Goal: Information Seeking & Learning: Find specific fact

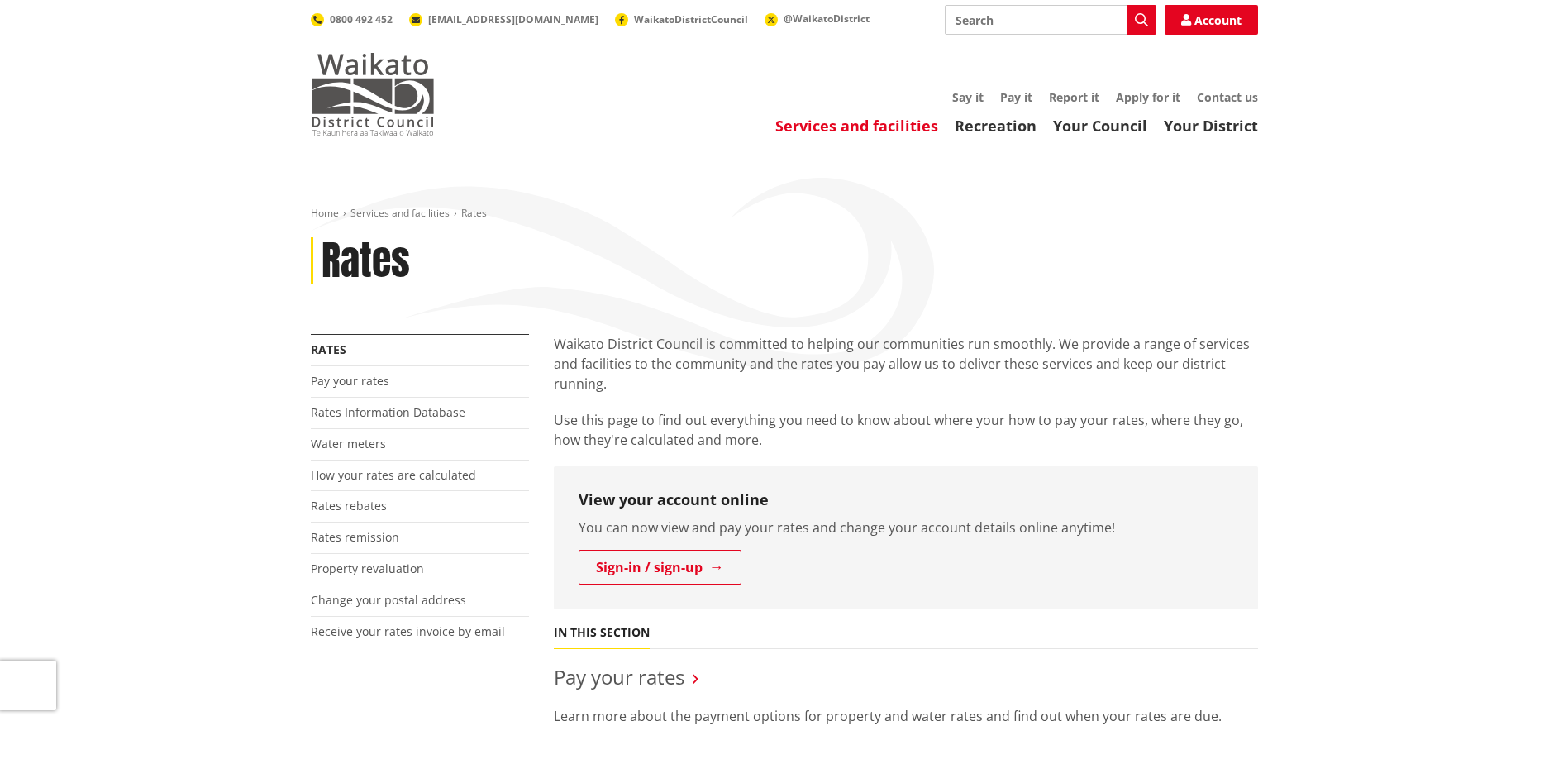
click at [388, 110] on img at bounding box center [373, 95] width 124 height 83
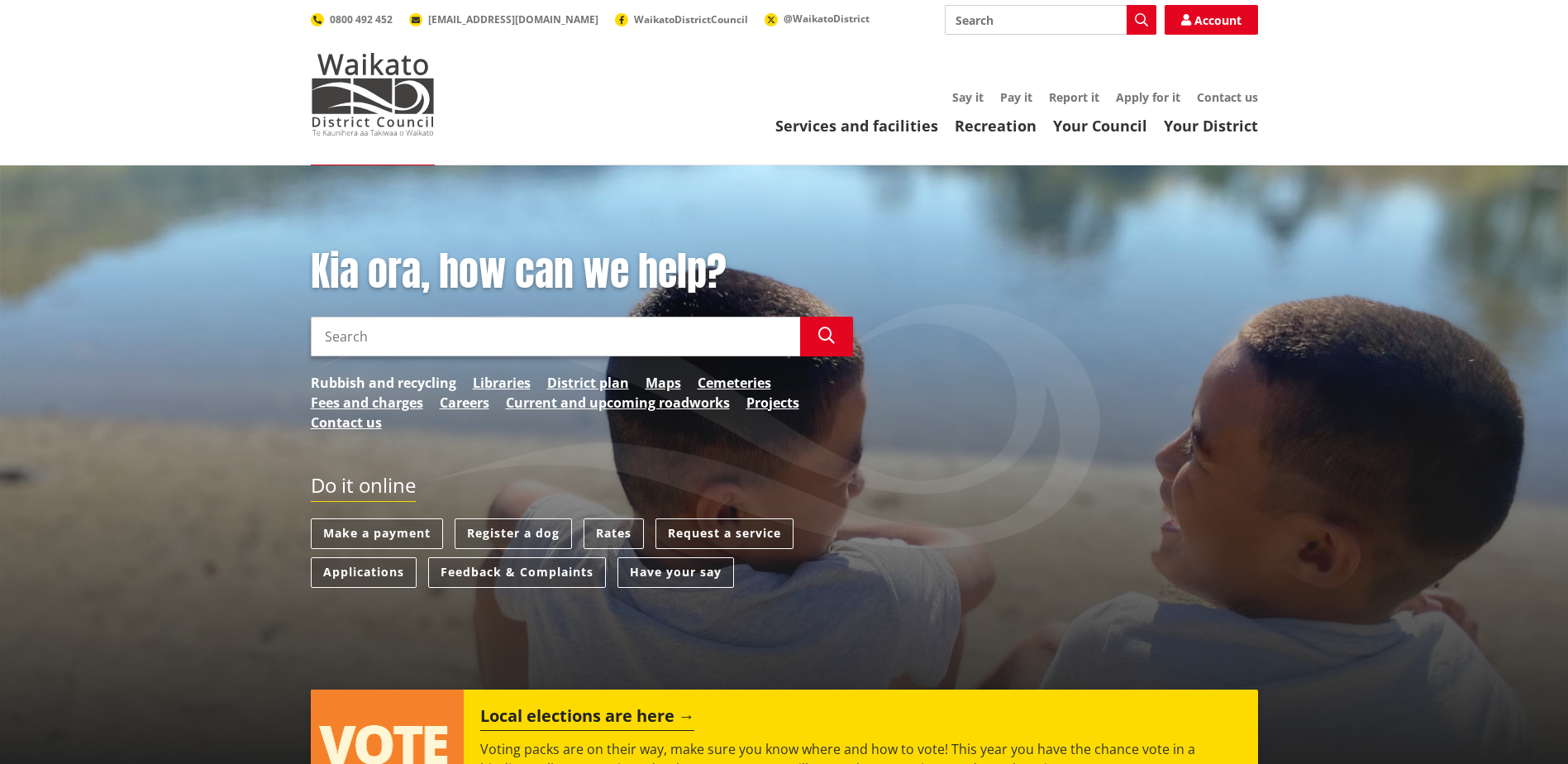
click at [399, 387] on link "Rubbish and recycling" at bounding box center [383, 382] width 146 height 19
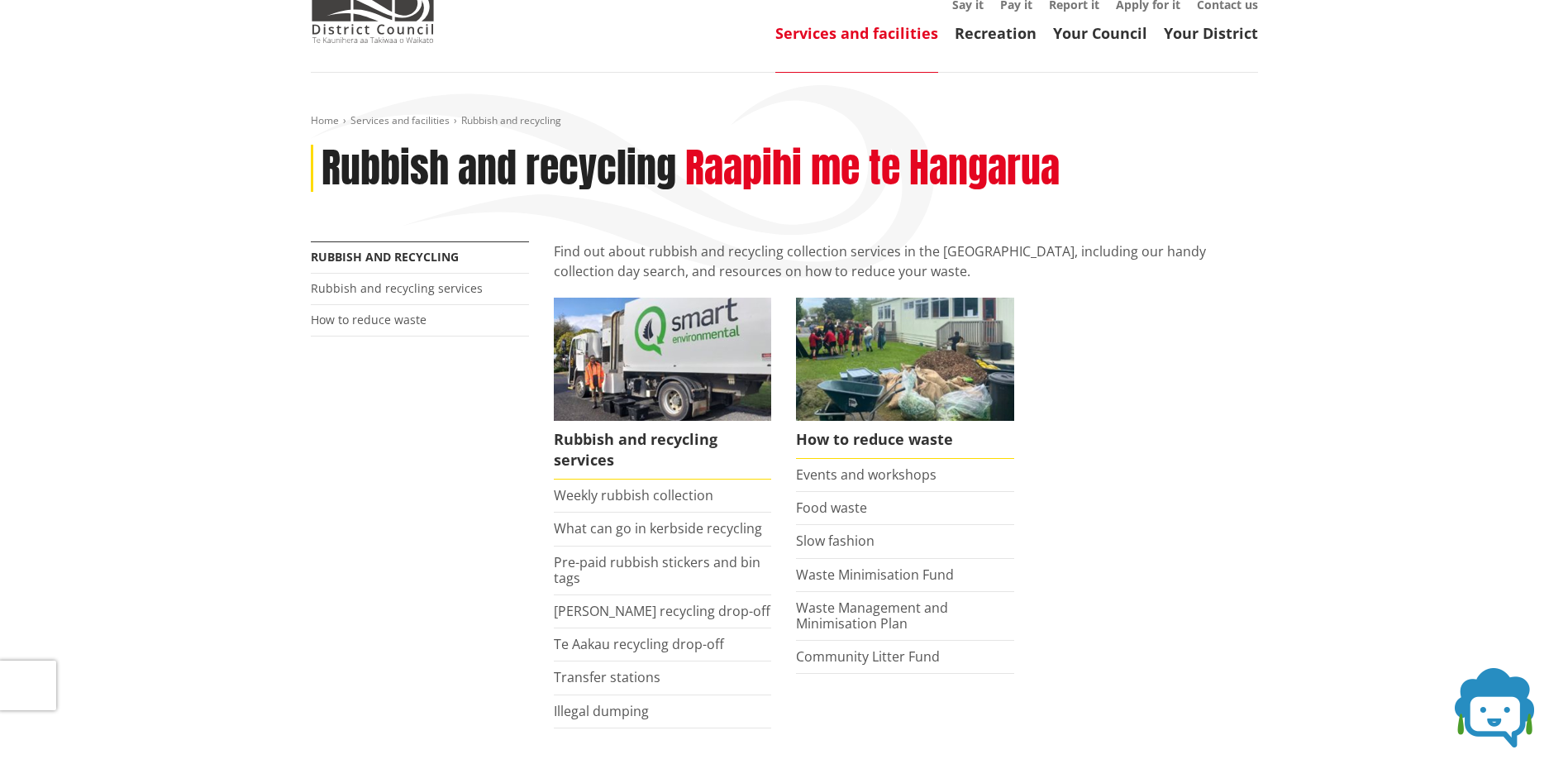
scroll to position [248, 0]
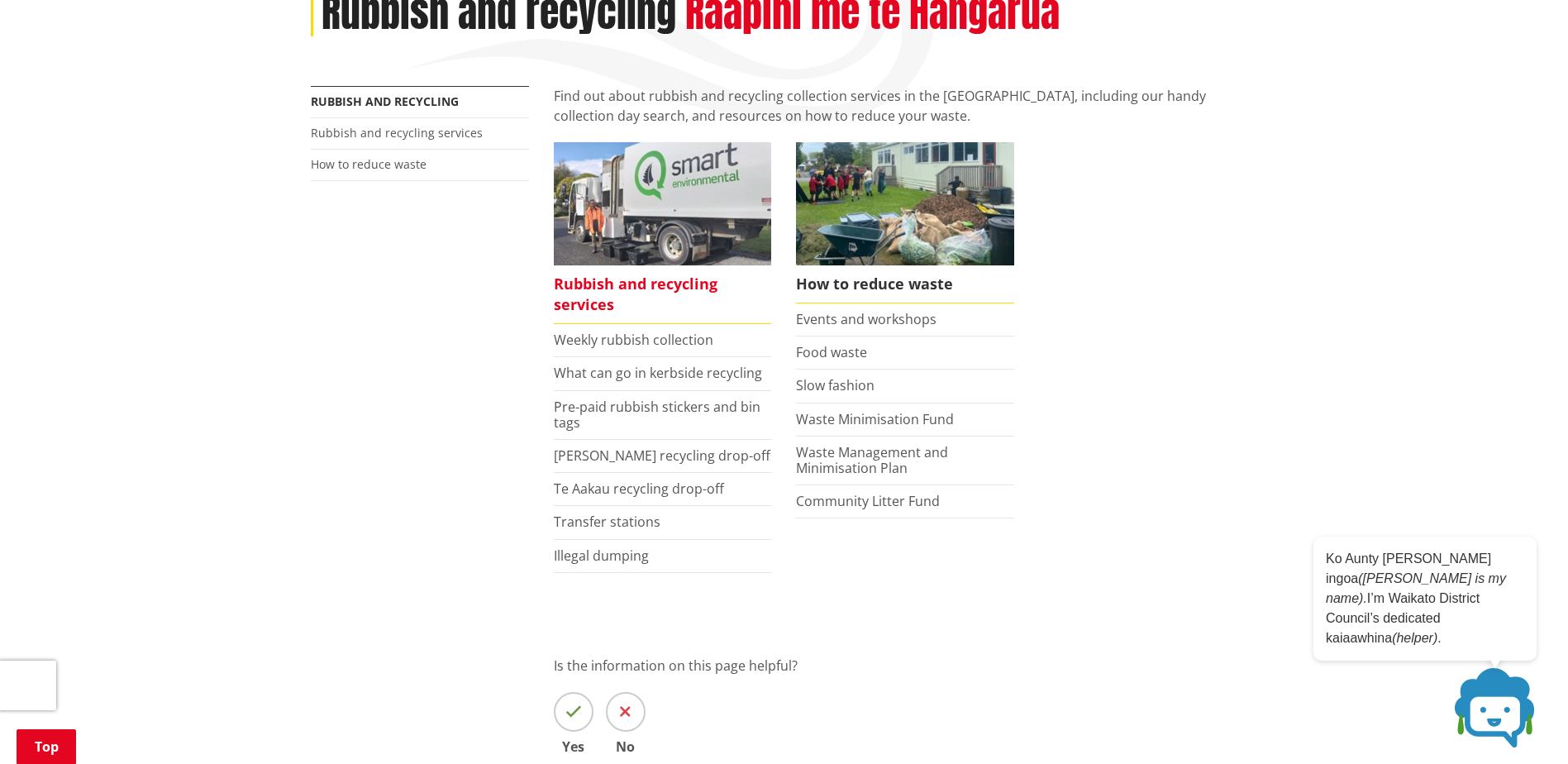
click at [580, 277] on span "Rubbish and recycling services" at bounding box center [662, 294] width 218 height 58
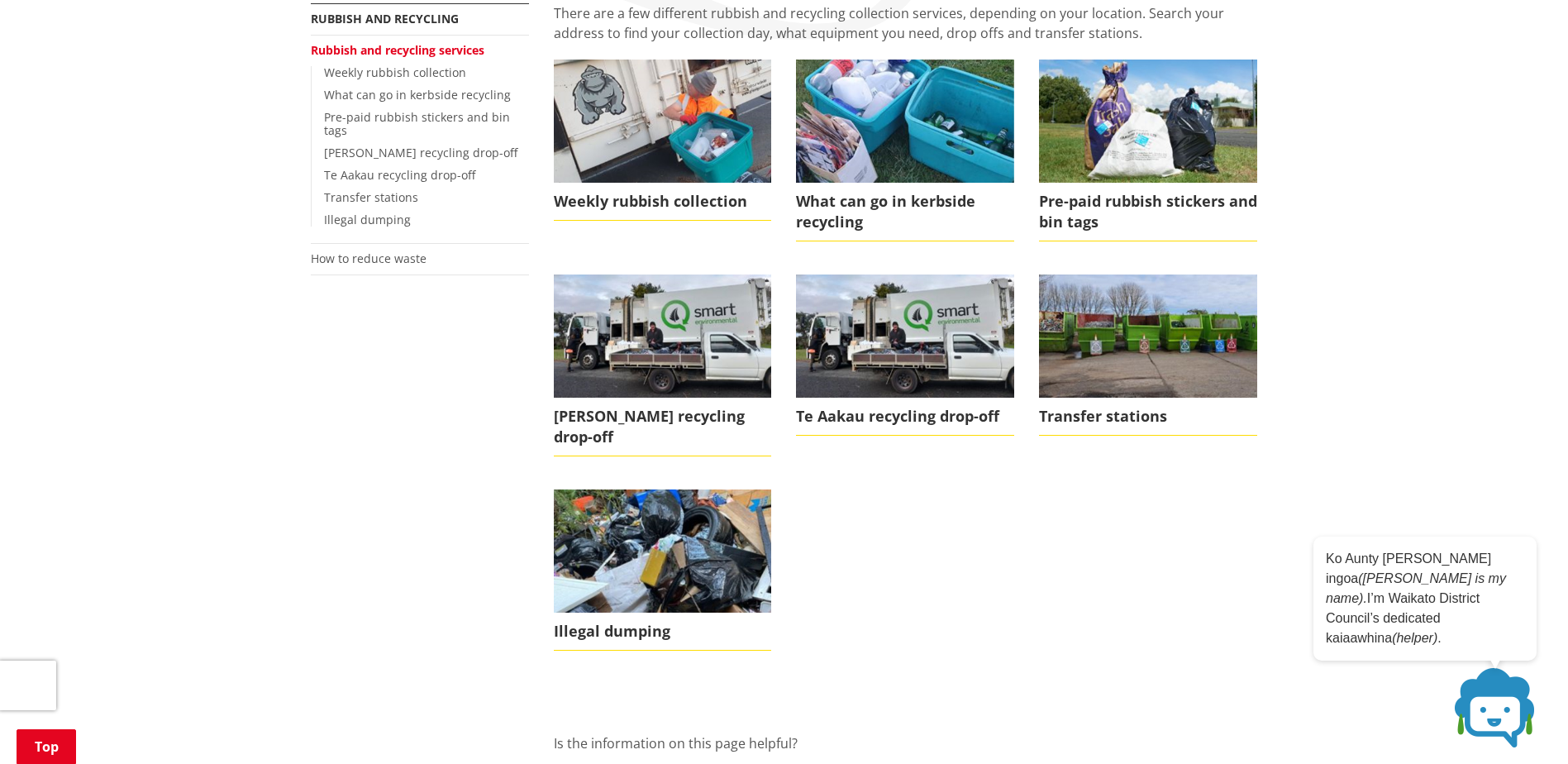
scroll to position [165, 0]
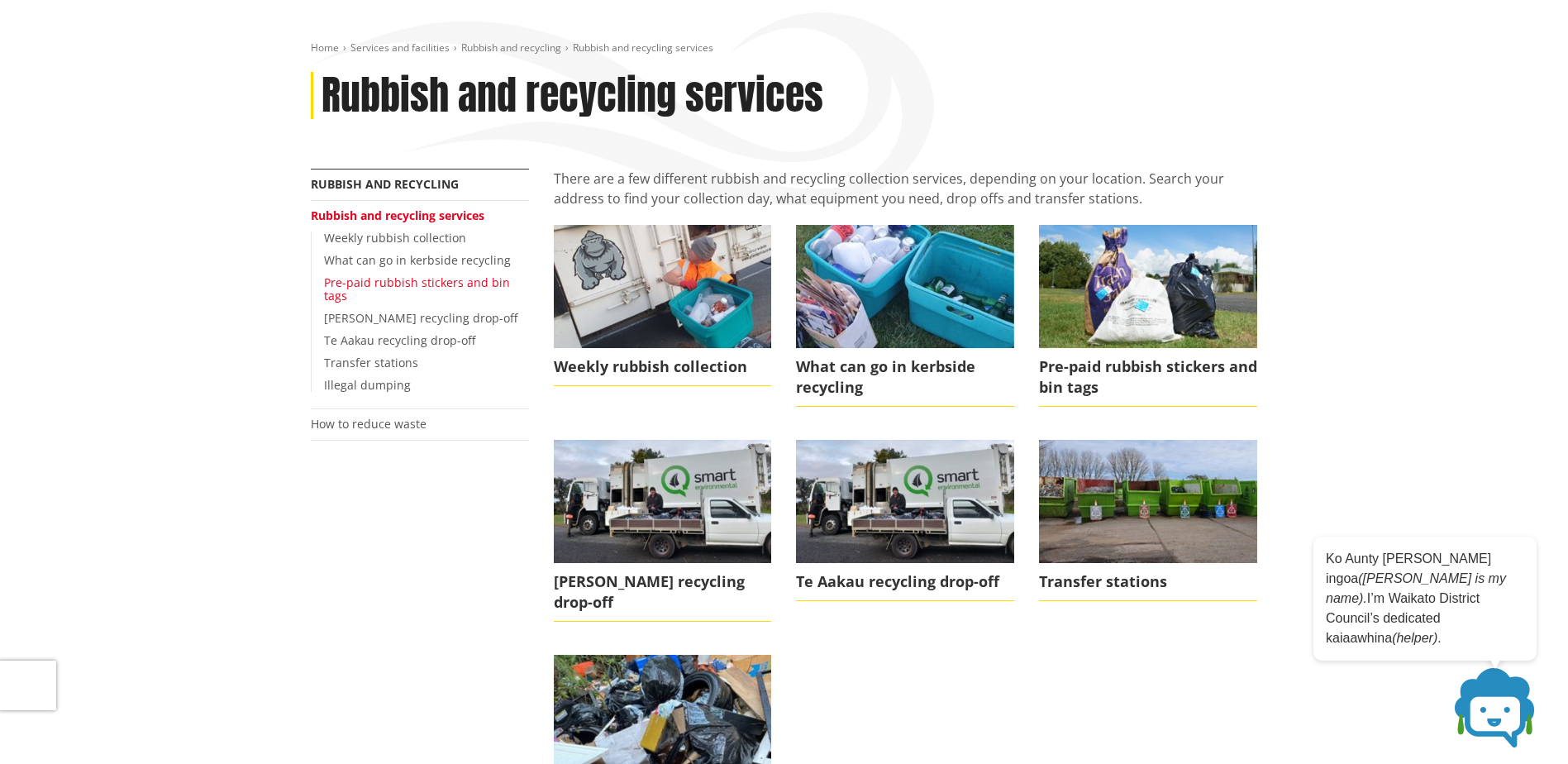
click at [366, 285] on link "Pre-paid rubbish stickers and bin tags" at bounding box center [417, 290] width 186 height 30
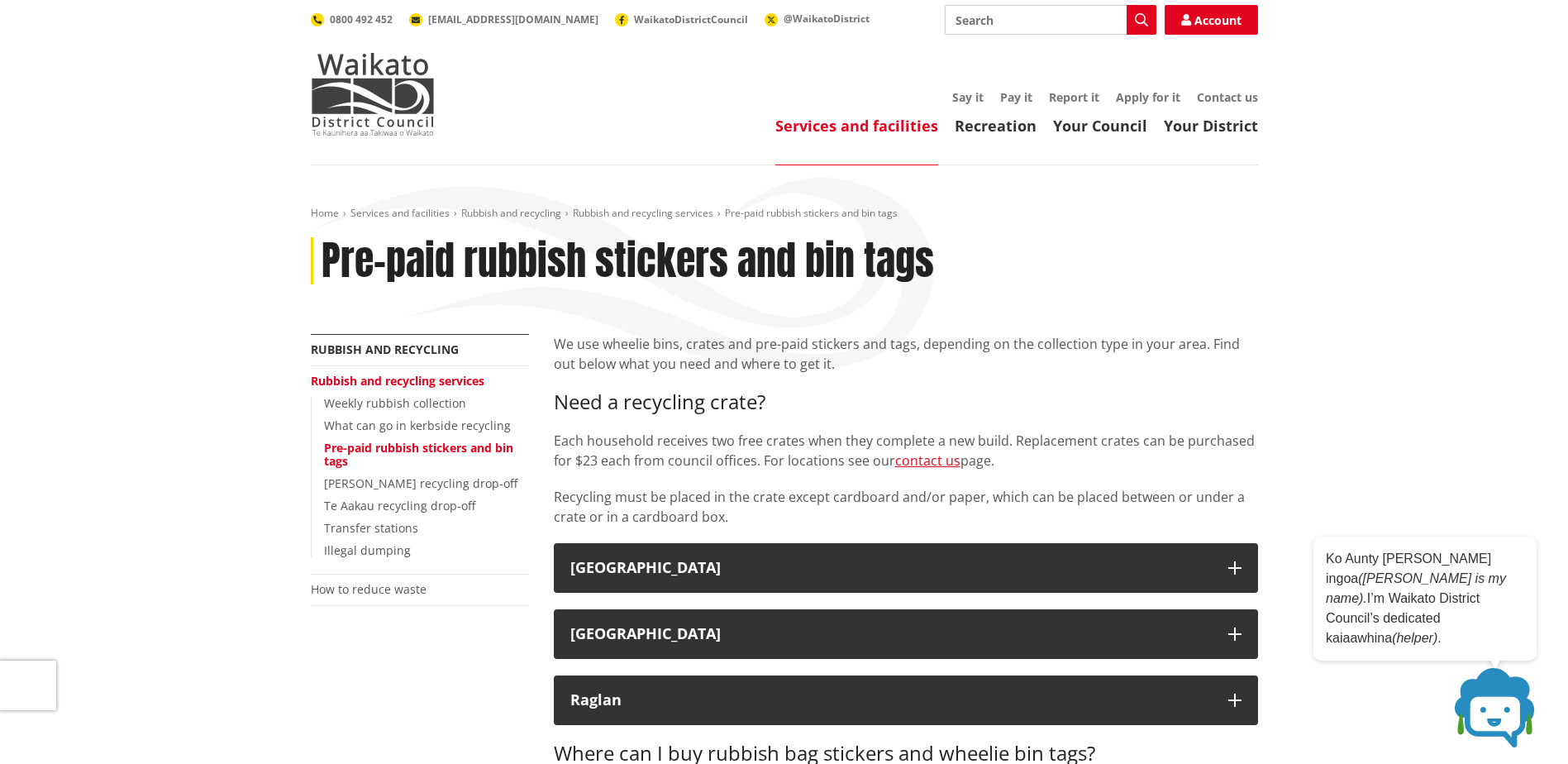
click at [997, 23] on input "Search" at bounding box center [1051, 20] width 212 height 30
type input "wheelie bin"
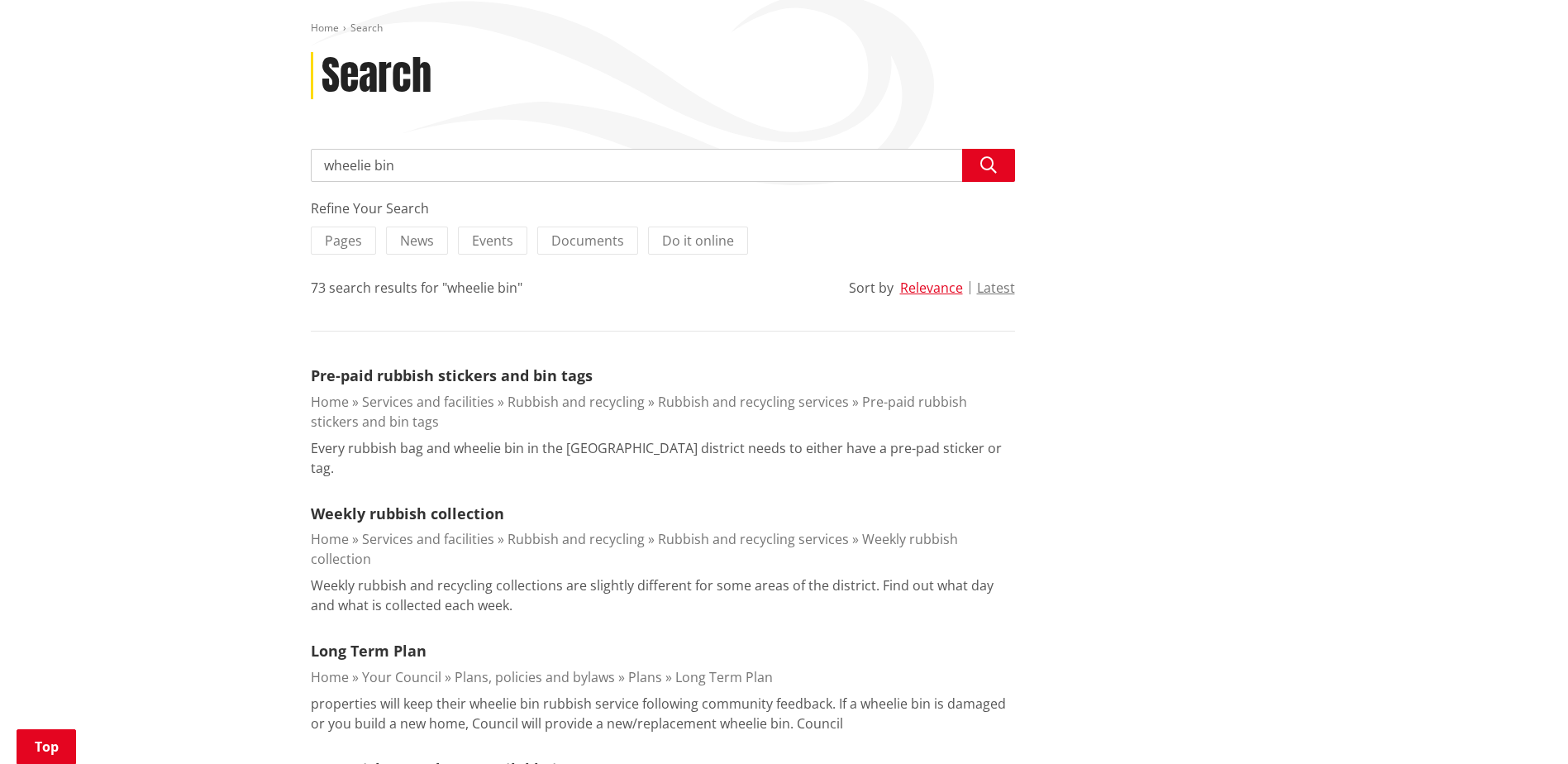
scroll to position [248, 0]
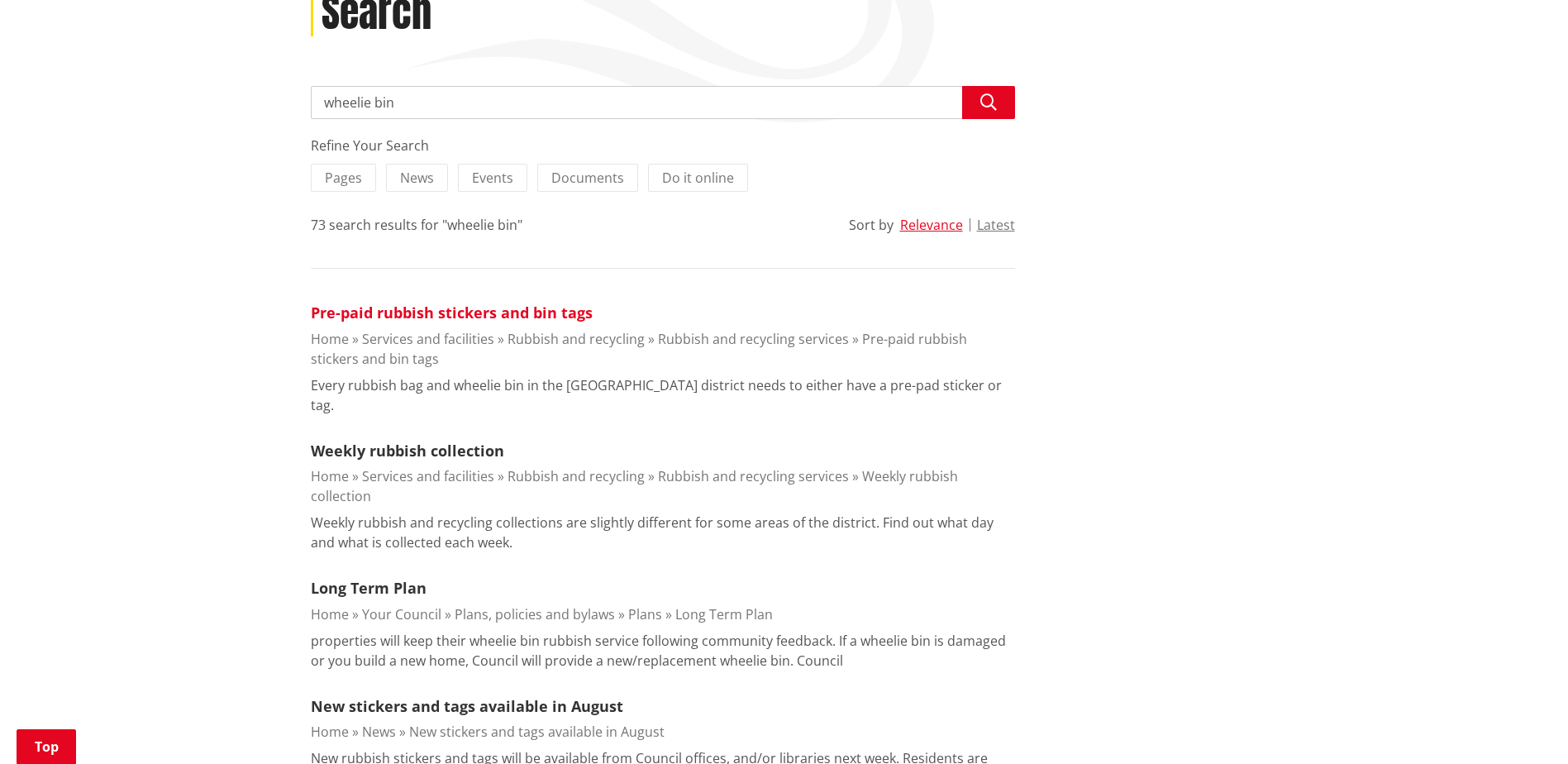
click at [450, 314] on link "Pre-paid rubbish stickers and bin tags" at bounding box center [451, 313] width 282 height 19
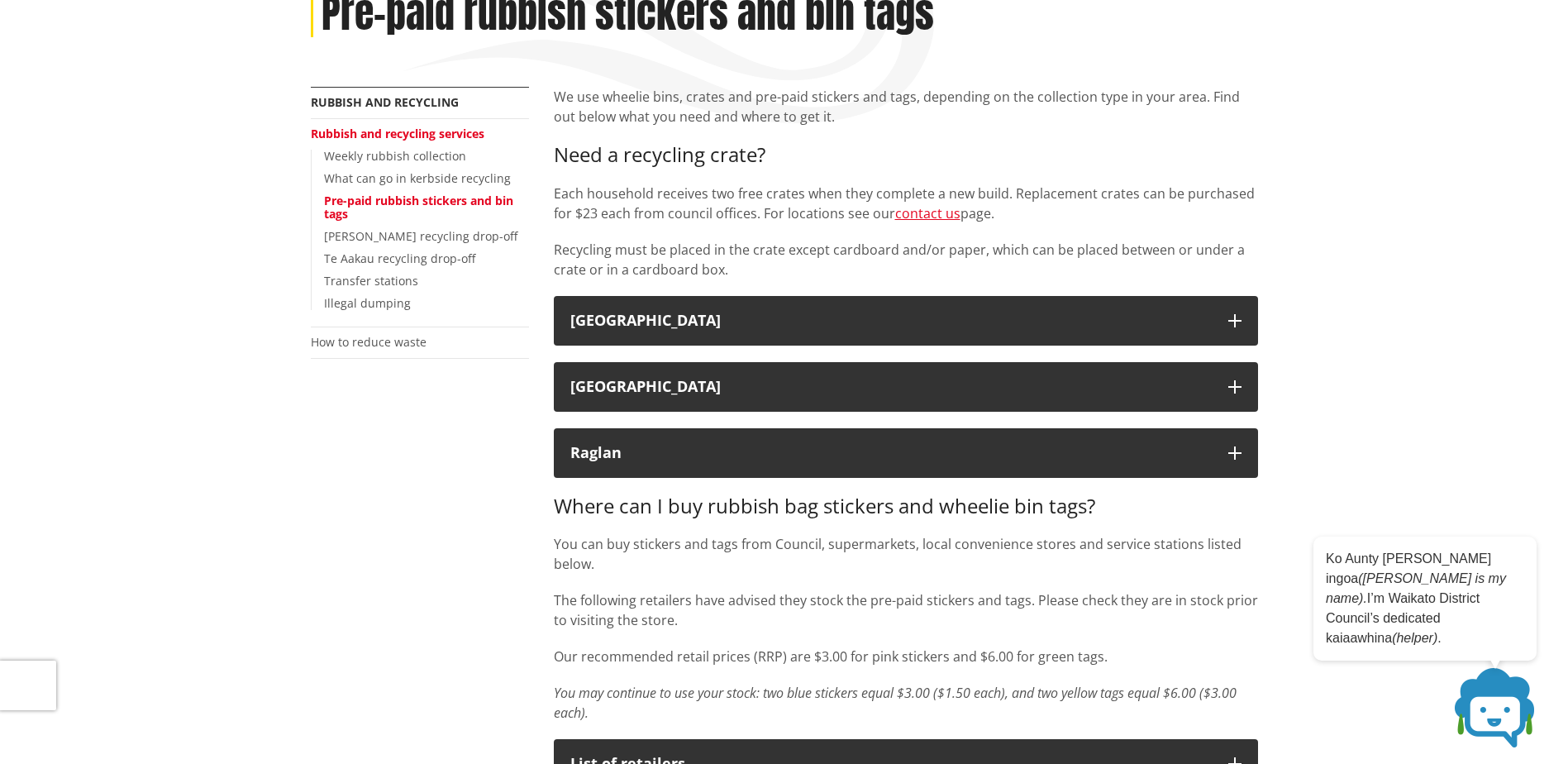
scroll to position [165, 0]
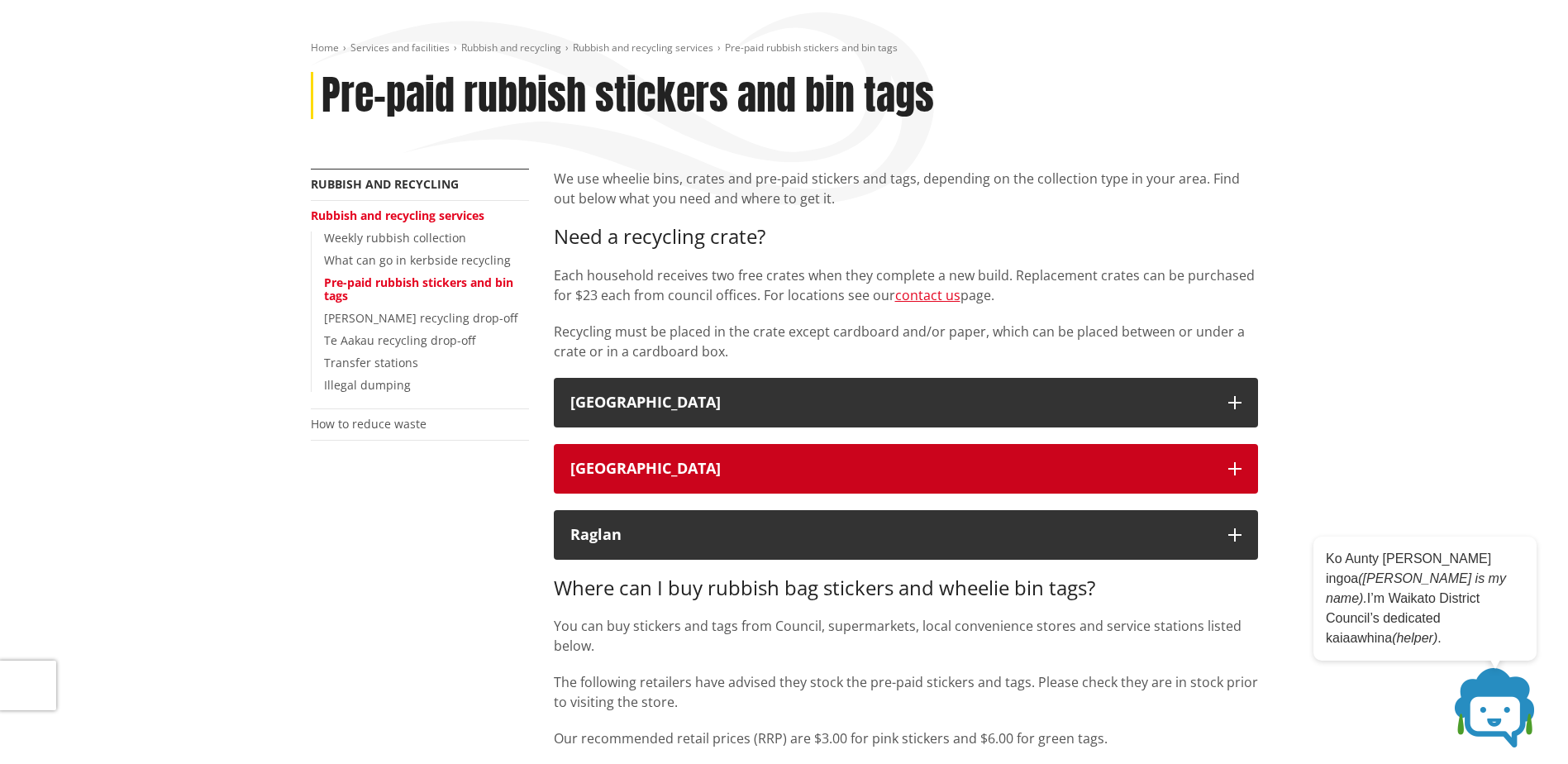
click at [1173, 473] on div "Tuakau" at bounding box center [891, 468] width 641 height 17
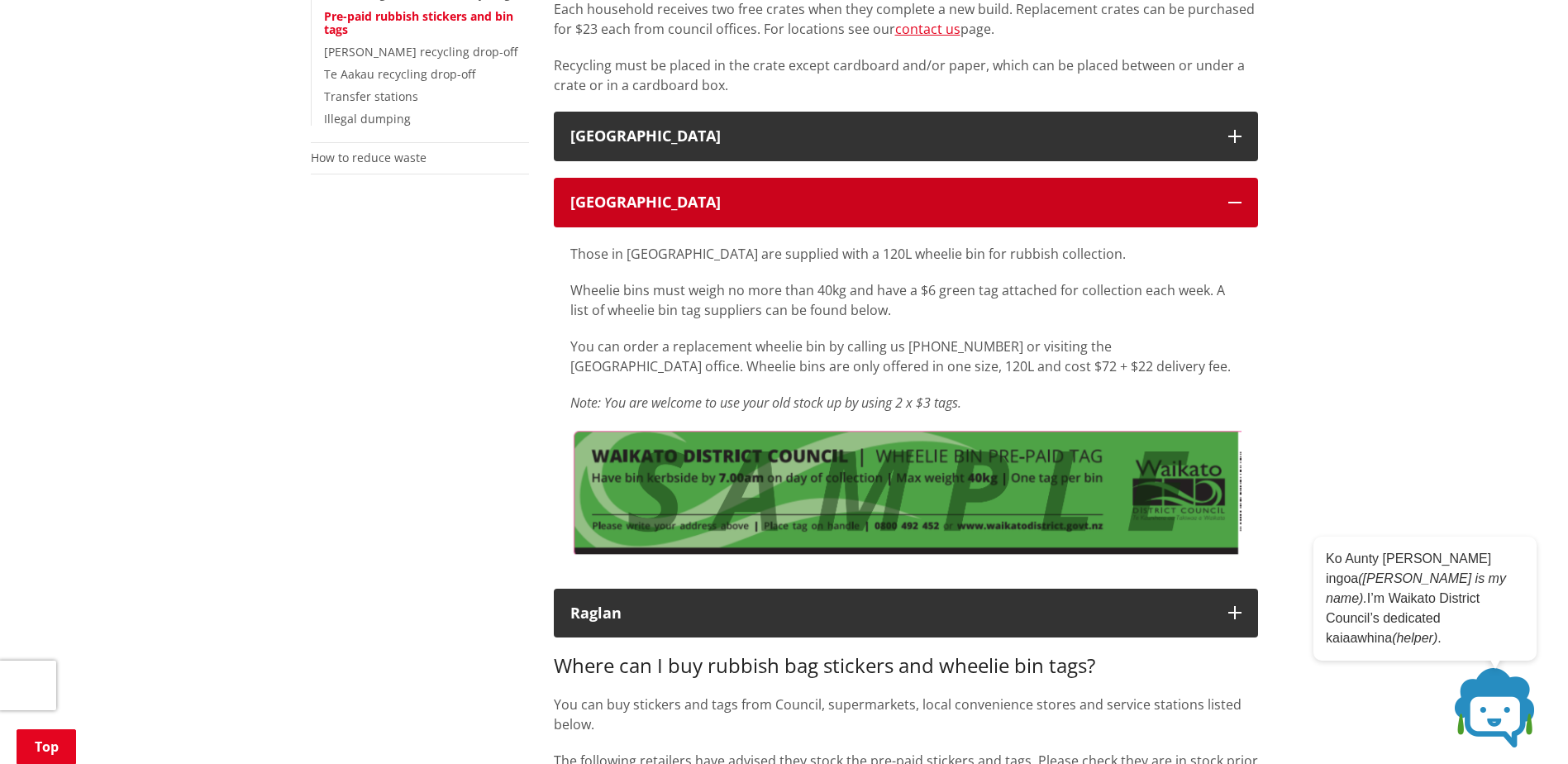
scroll to position [413, 0]
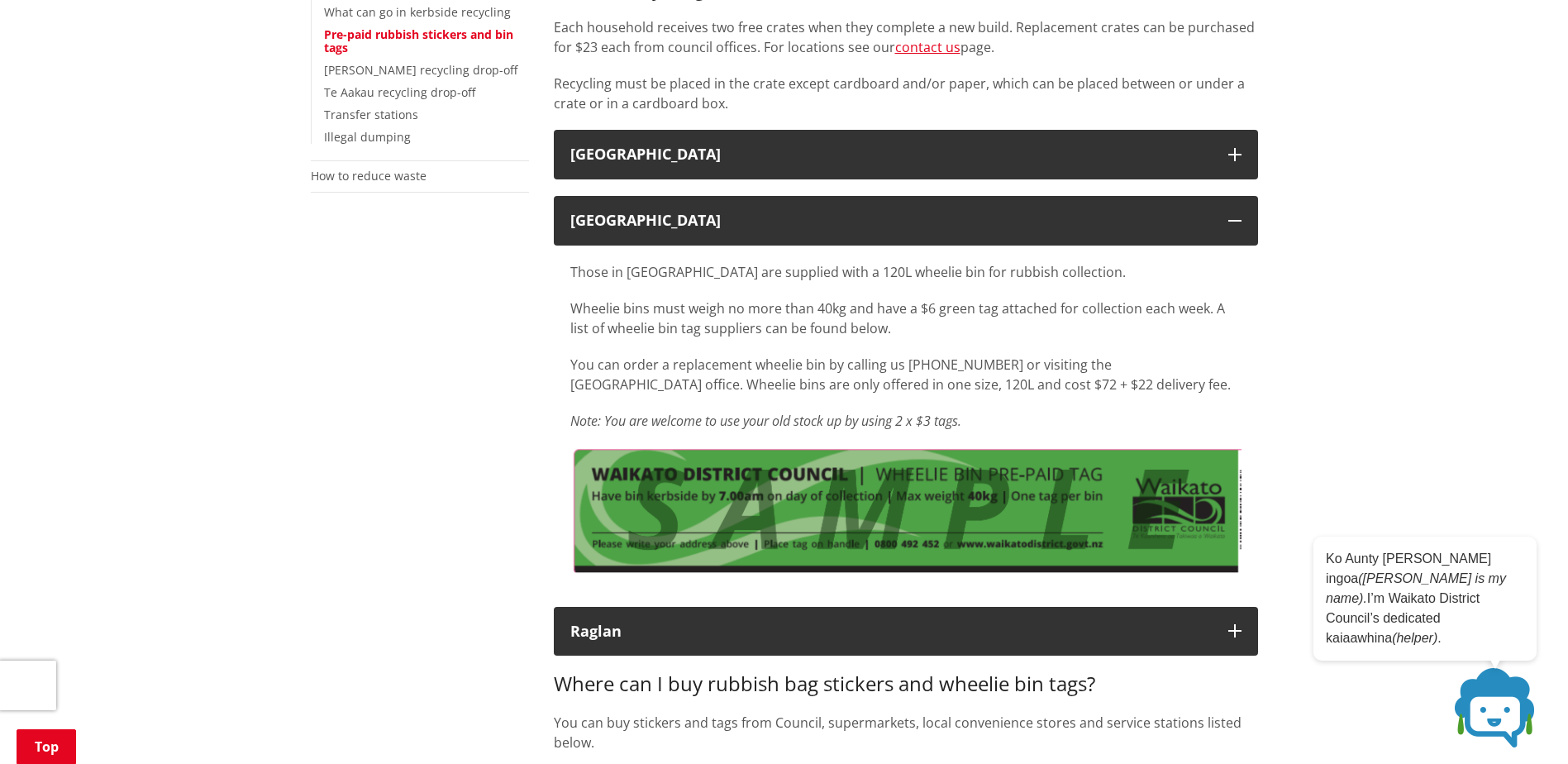
click at [872, 330] on p "Wheelie bins must weigh no more than 40kg and have a $6 green tag attached for …" at bounding box center [906, 318] width 671 height 40
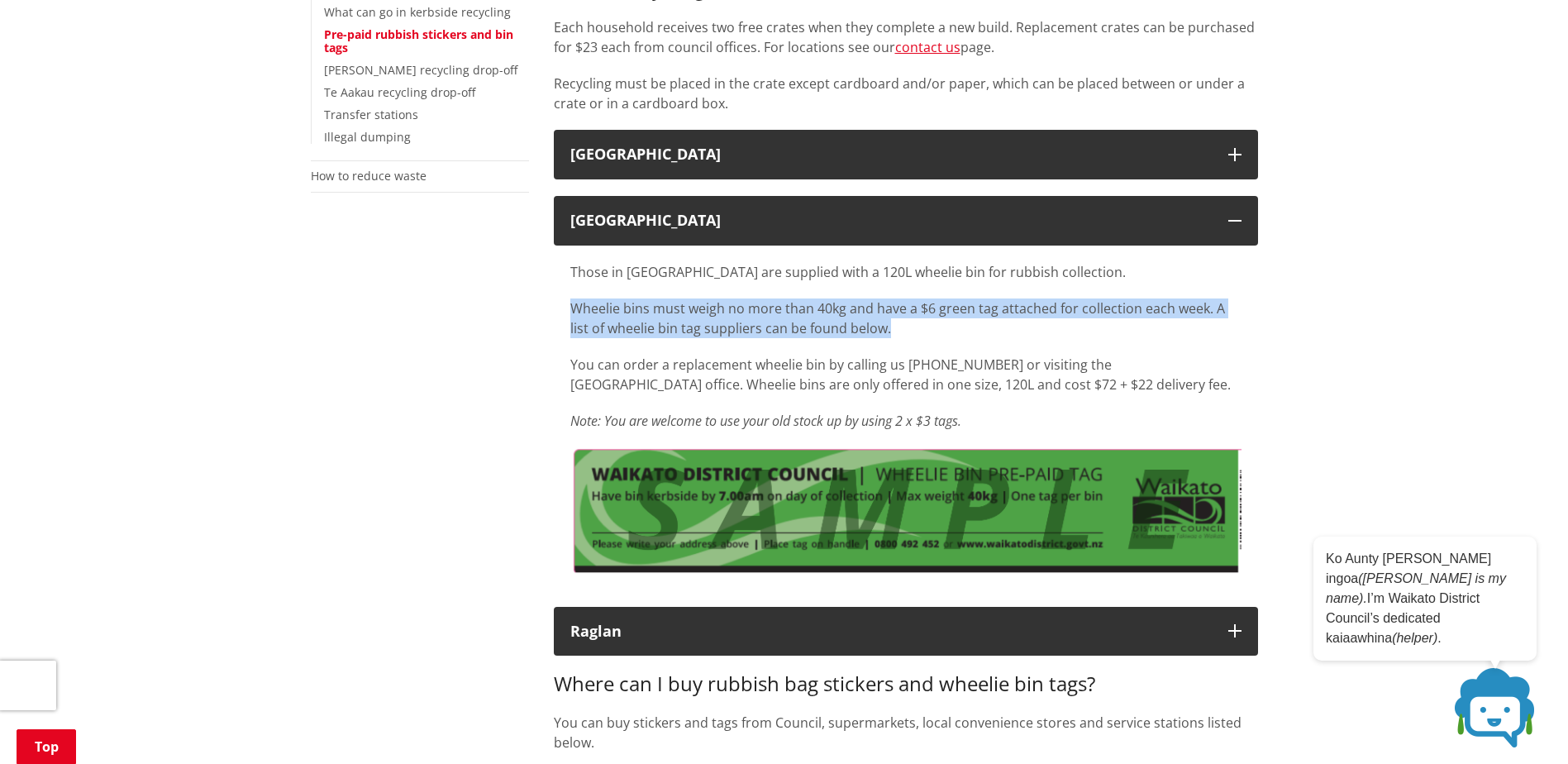
drag, startPoint x: 869, startPoint y: 330, endPoint x: 566, endPoint y: 310, distance: 303.7
click at [566, 310] on div "Those in Tuakau are supplied with a 120L wheelie bin for rubbish collection. Wh…" at bounding box center [905, 418] width 704 height 344
copy p "Wheelie bins must weigh no more than 40kg and have a $6 green tag attached for …"
click at [881, 344] on div "Those in Tuakau are supplied with a 120L wheelie bin for rubbish collection. Wh…" at bounding box center [906, 346] width 671 height 169
drag, startPoint x: 878, startPoint y: 330, endPoint x: 554, endPoint y: 317, distance: 324.3
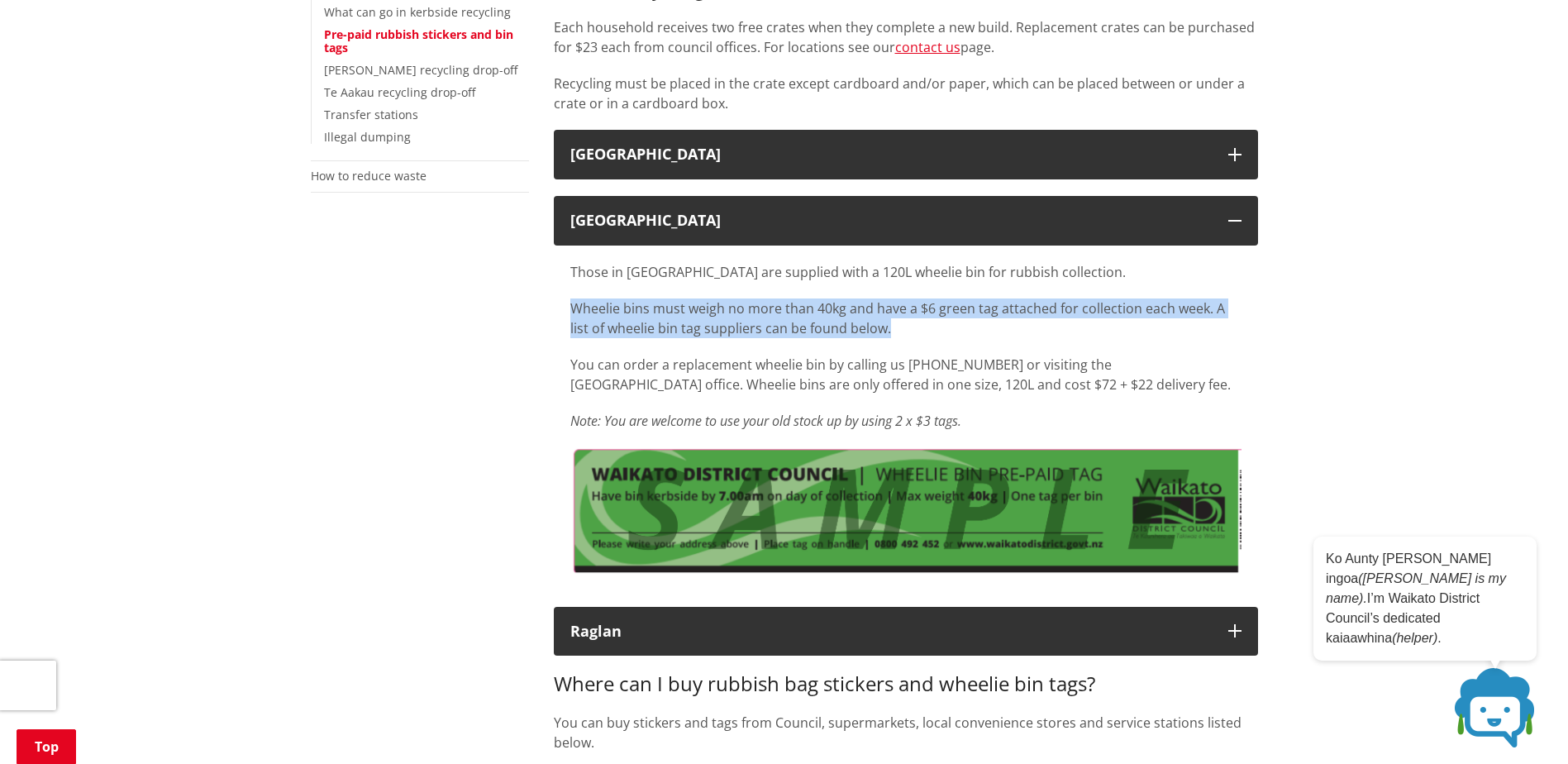
click at [554, 317] on div "Those in Tuakau are supplied with a 120L wheelie bin for rubbish collection. Wh…" at bounding box center [905, 418] width 704 height 344
copy p "Wheelie bins must weigh no more than 40kg and have a $6 green tag attached for …"
click at [1347, 284] on div "Home Services and facilities Rubbish and recycling Rubbish and recycling servic…" at bounding box center [784, 745] width 1568 height 1986
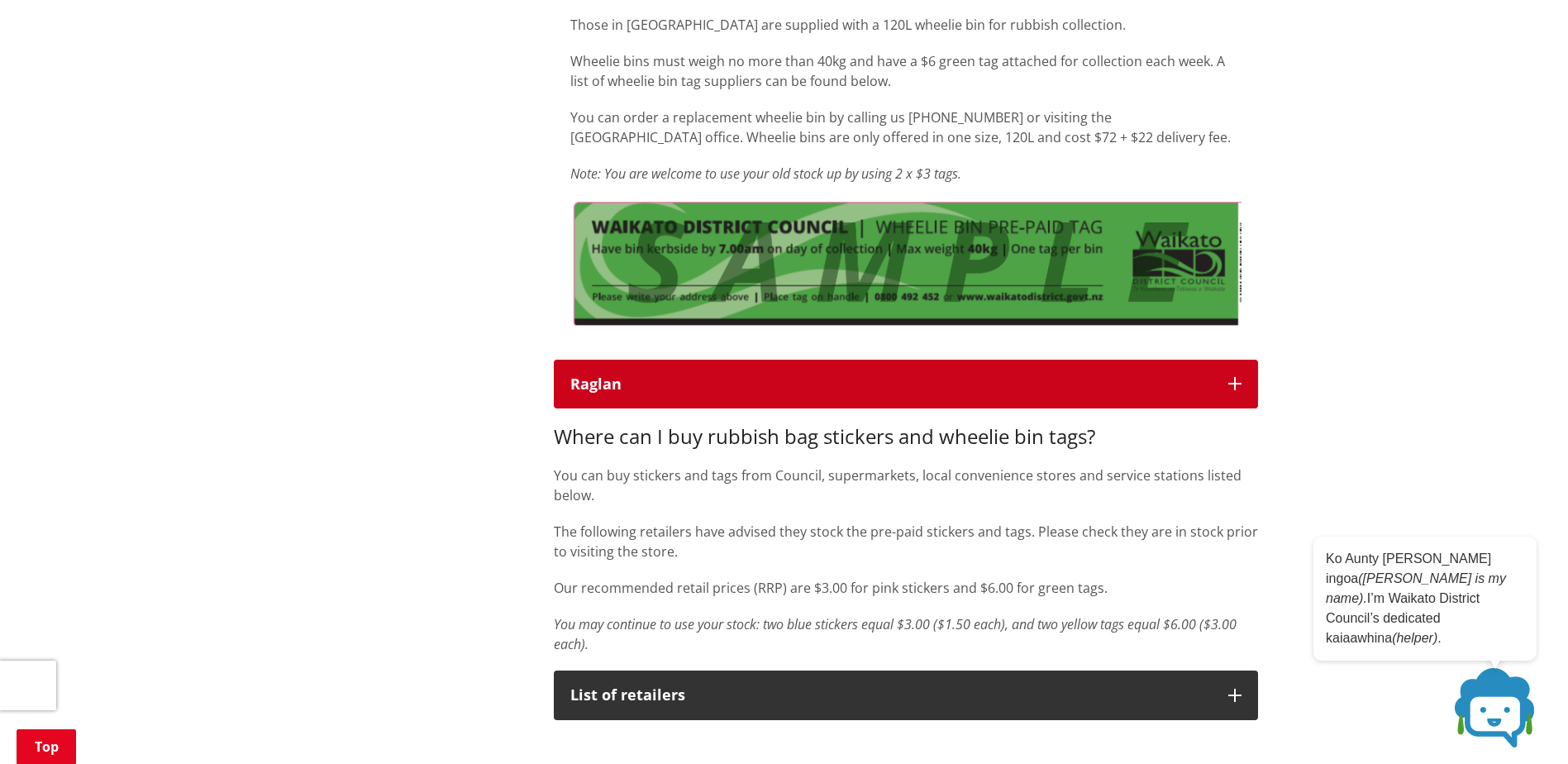
scroll to position [662, 0]
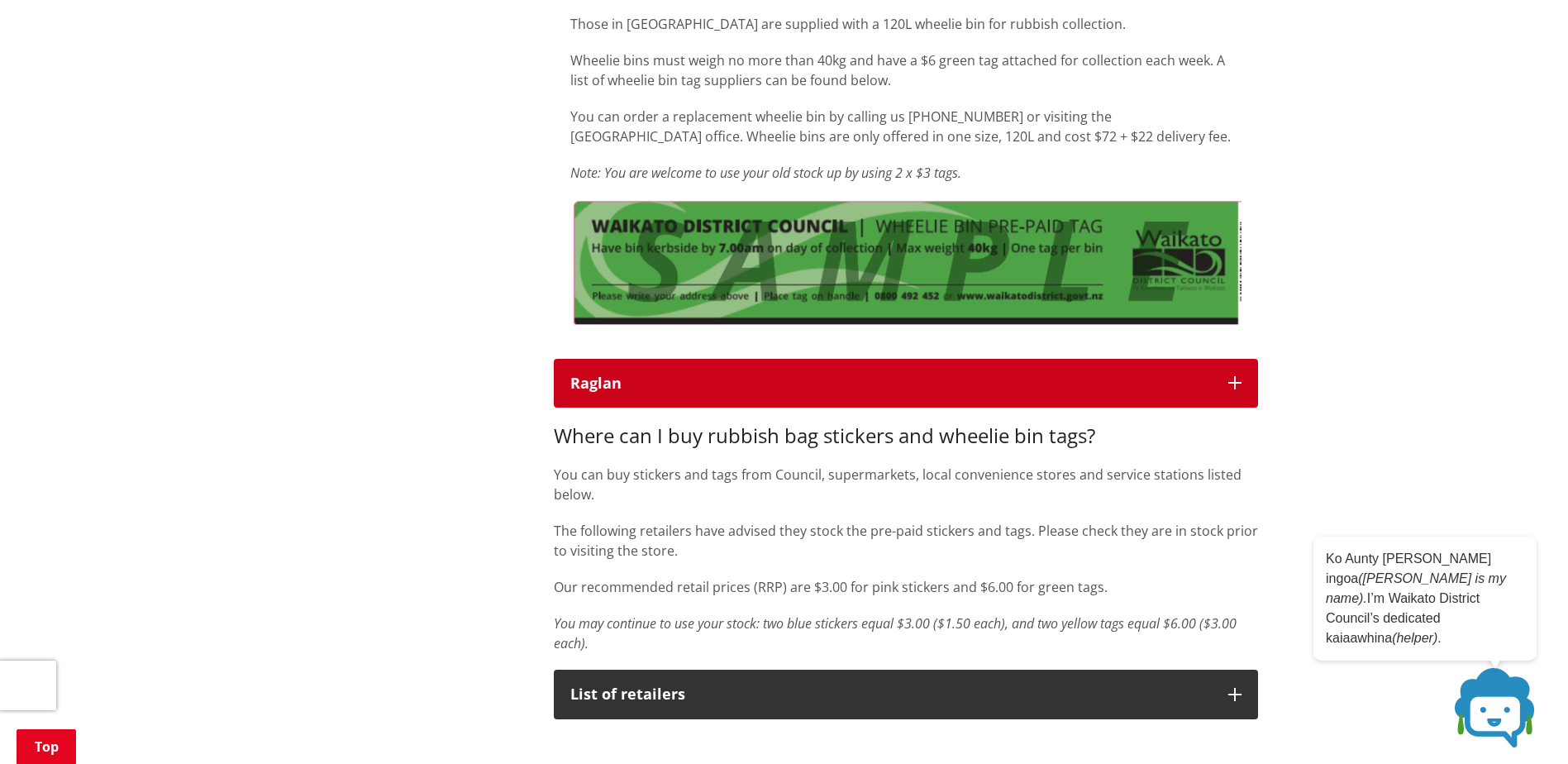
click at [1228, 380] on icon "button" at bounding box center [1234, 382] width 13 height 13
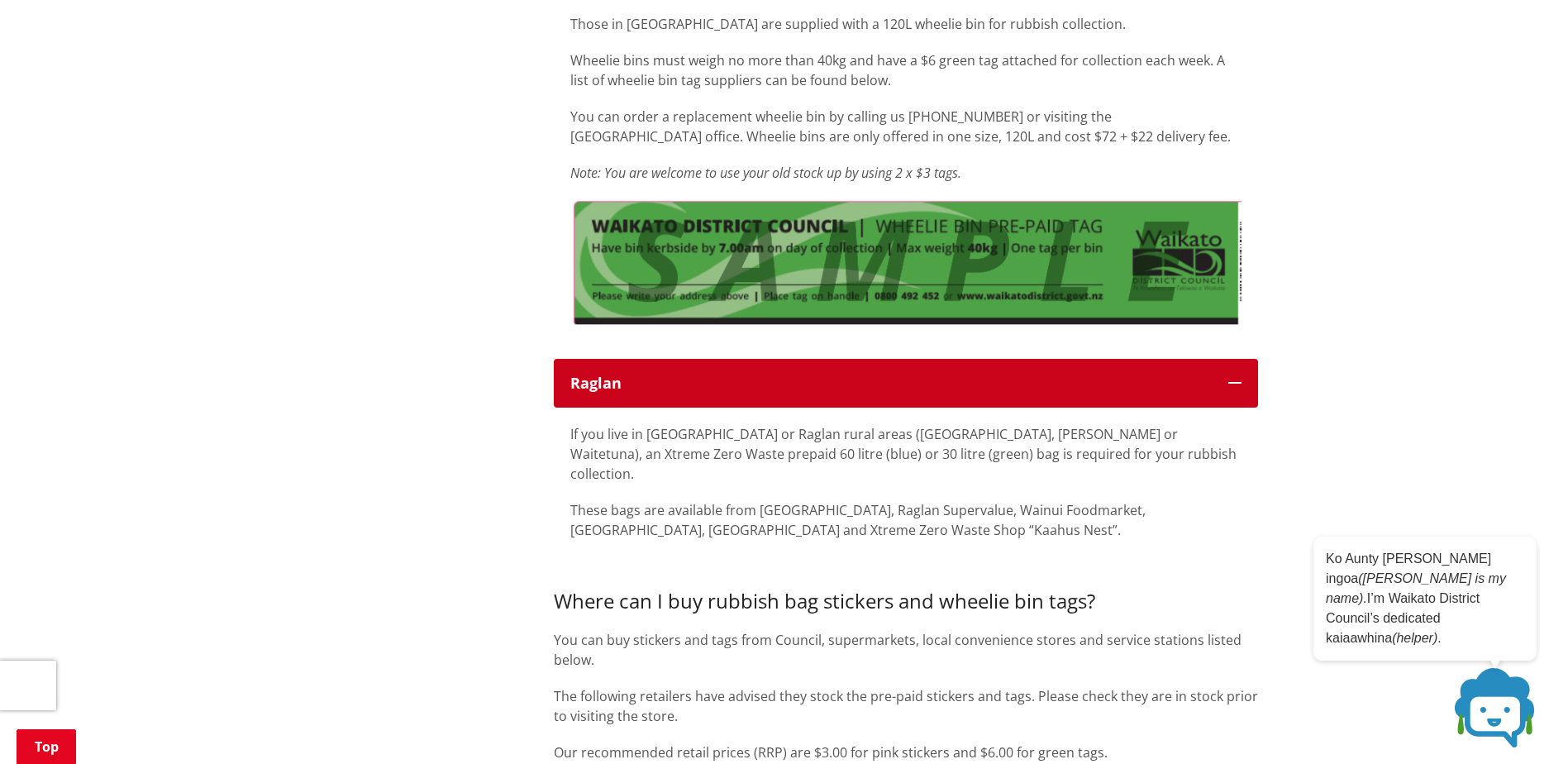
click at [1228, 380] on icon "button" at bounding box center [1234, 382] width 13 height 13
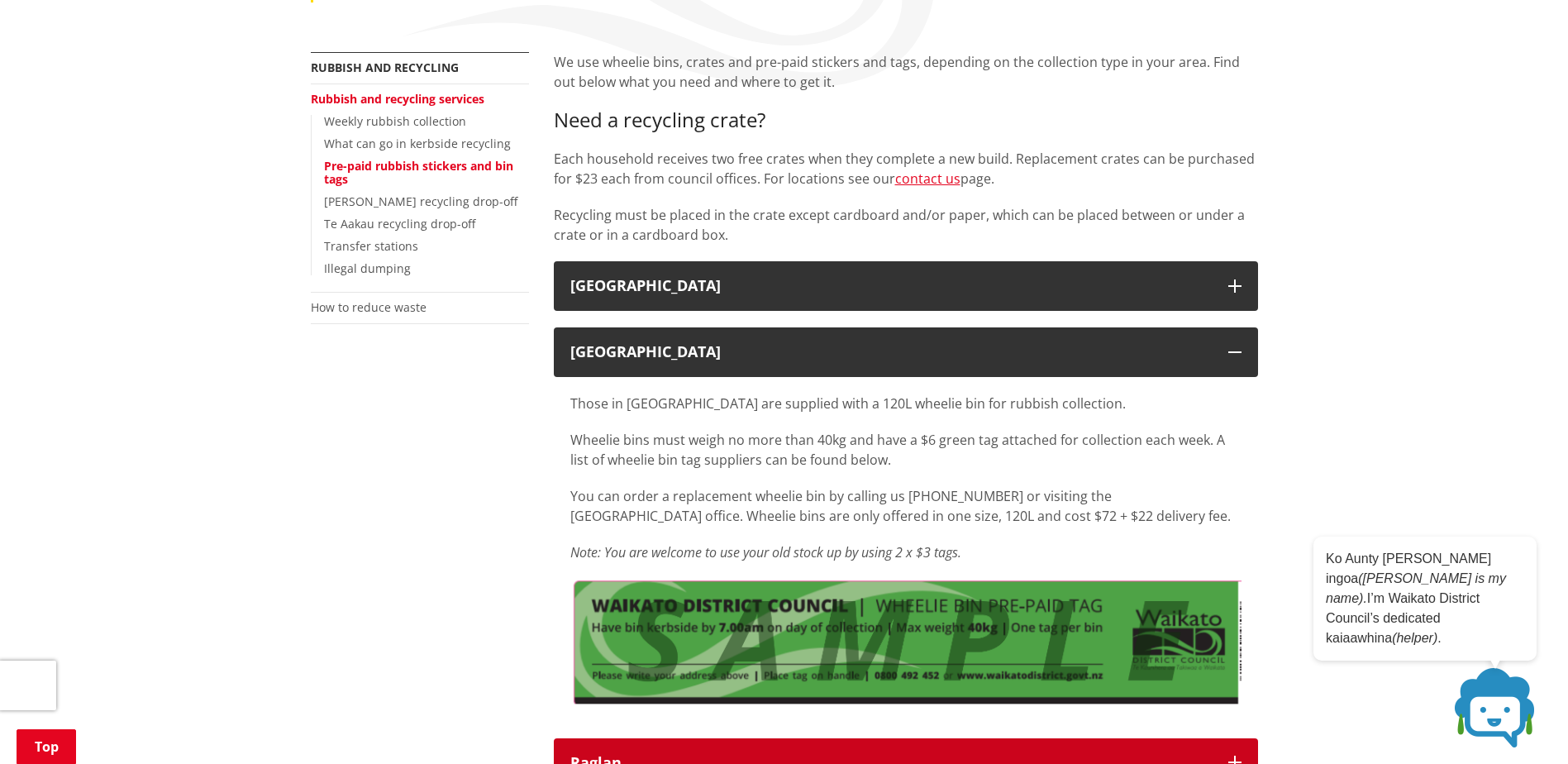
scroll to position [0, 0]
